Goal: Transaction & Acquisition: Purchase product/service

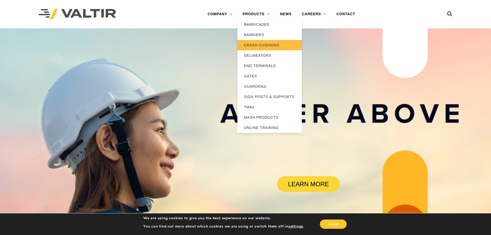
click at [263, 46] on link "CRASH CUSHIONS" at bounding box center [269, 45] width 64 height 10
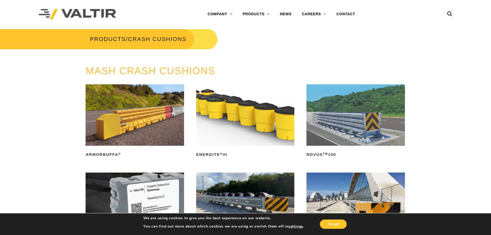
click at [337, 83] on div "MASH CRASH CUSHIONS ArmorBuffa ® Read more ENERGITE ® III Read more NOVUS TM 10…" at bounding box center [246, 216] width 320 height 300
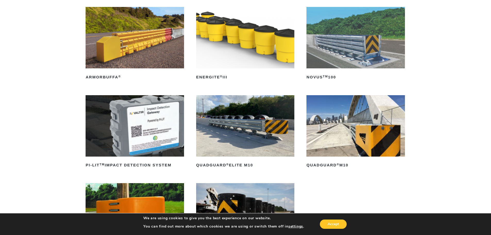
click at [327, 52] on img at bounding box center [356, 37] width 98 height 61
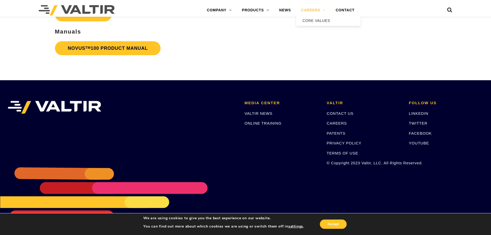
scroll to position [1263, 0]
